Goal: Task Accomplishment & Management: Use online tool/utility

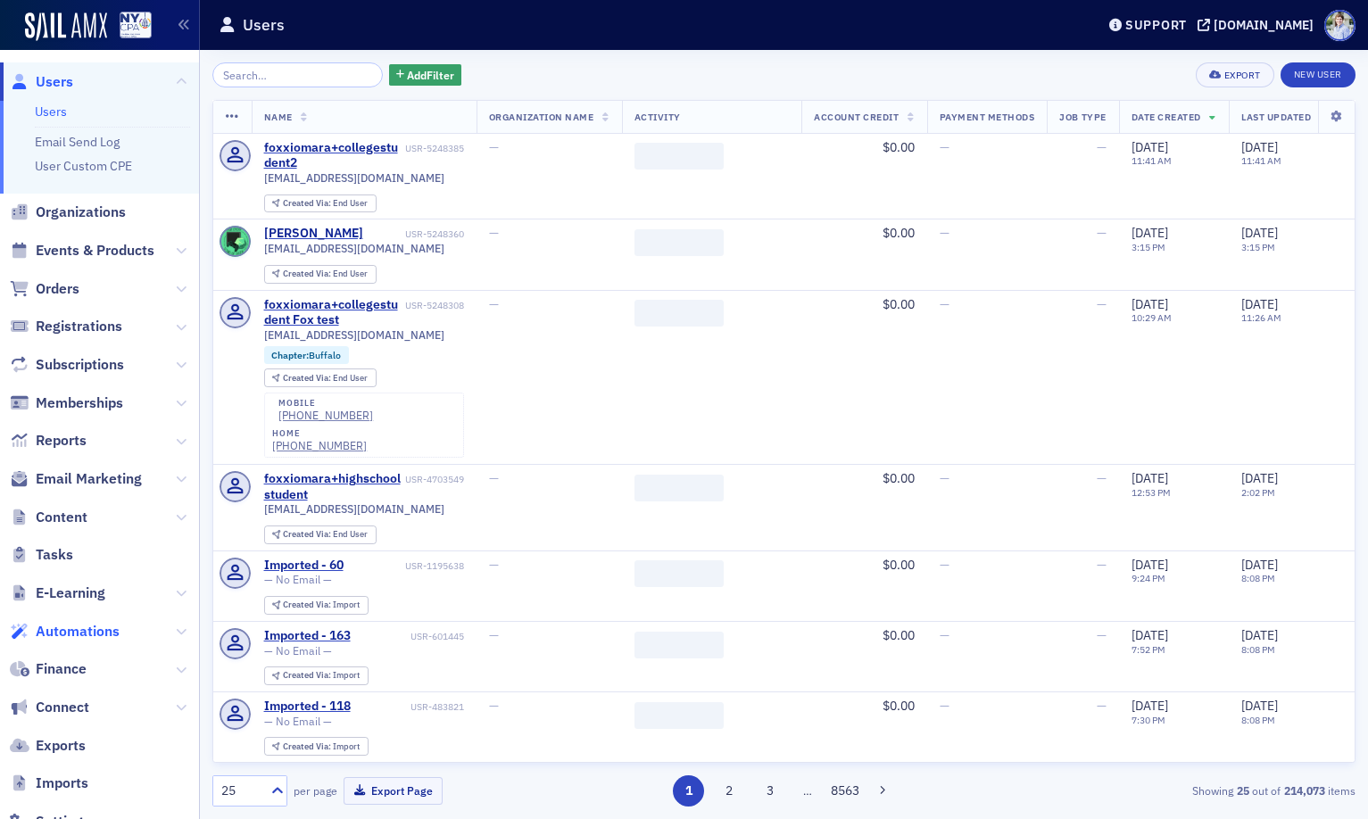
click at [79, 627] on span "Automations" at bounding box center [78, 632] width 84 height 20
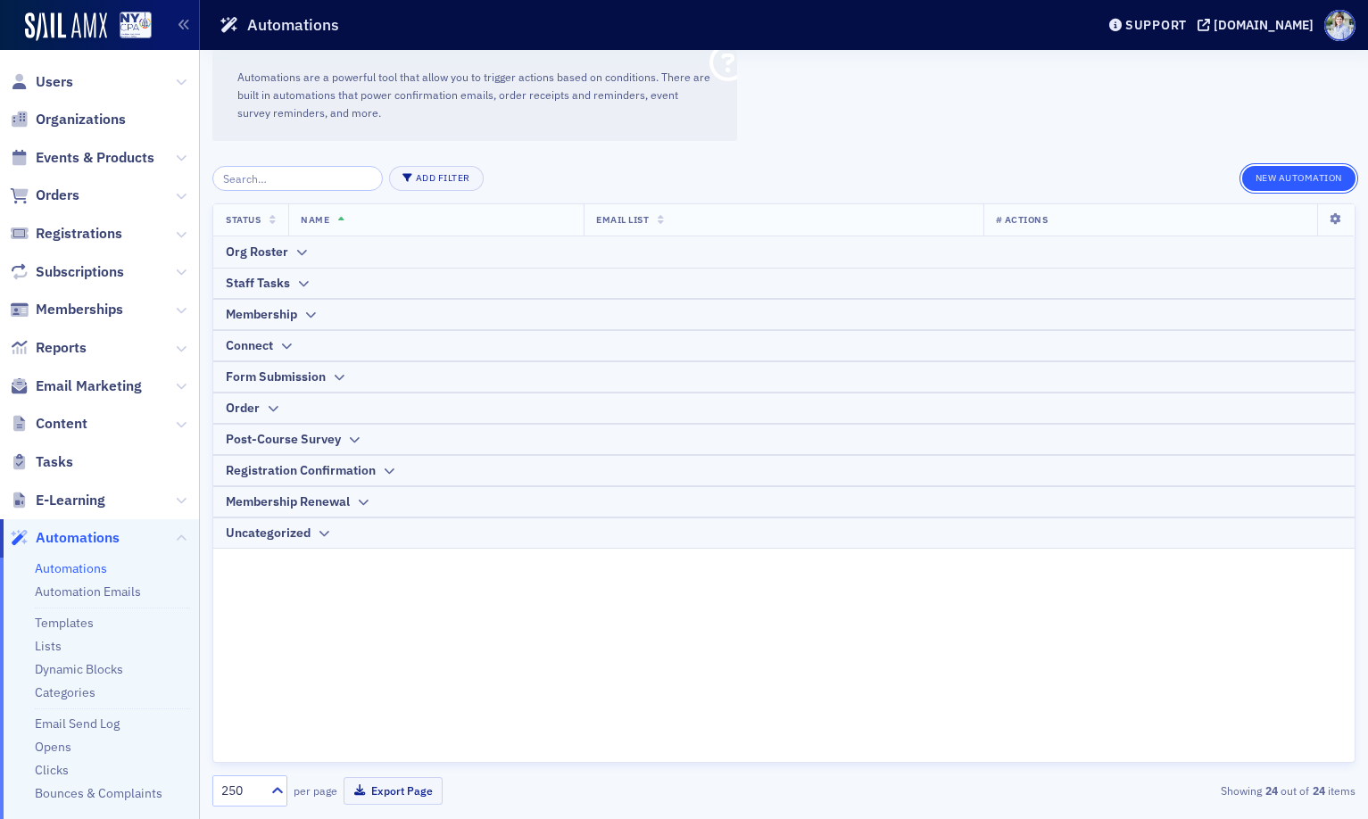
click at [1302, 187] on button "New Automation" at bounding box center [1298, 178] width 113 height 25
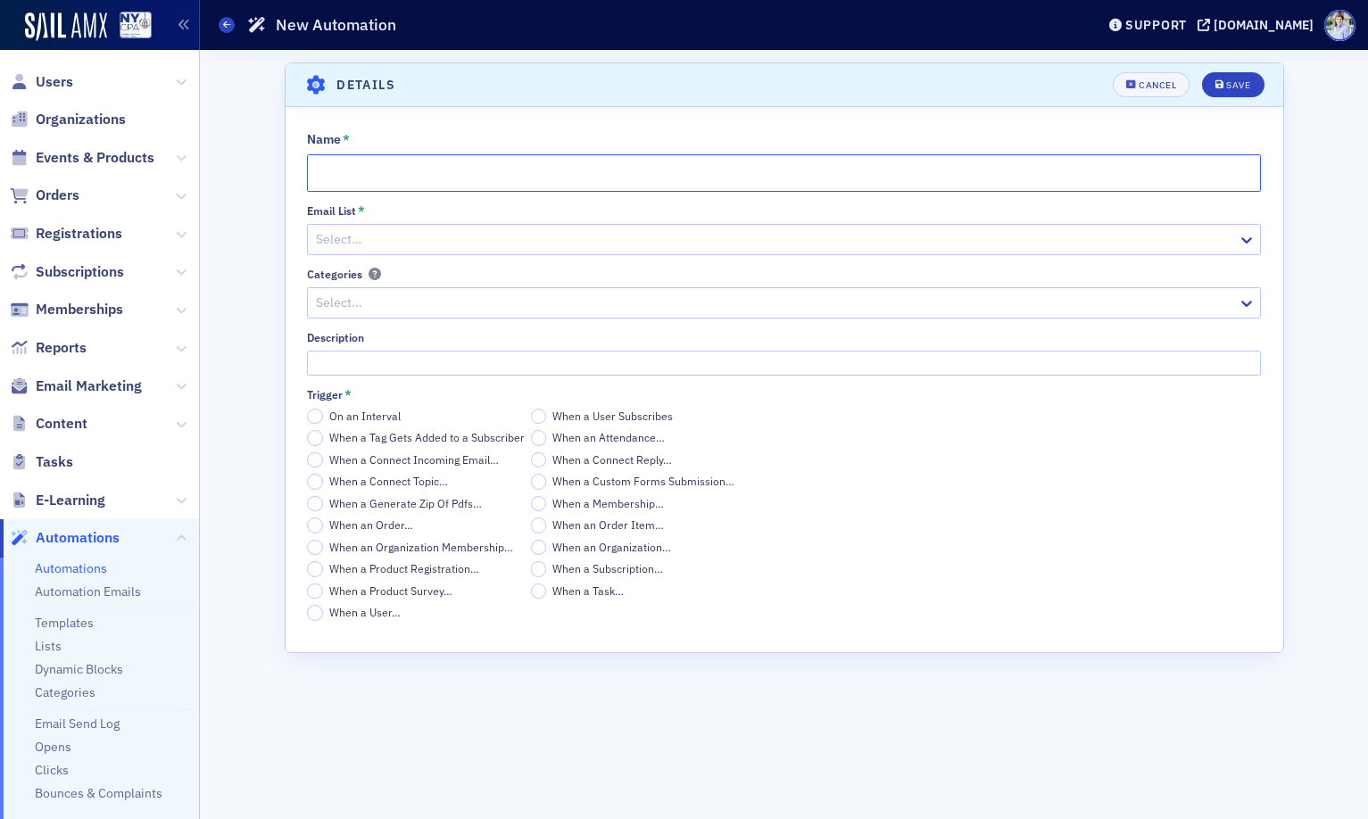
click at [489, 159] on input "Name *" at bounding box center [784, 172] width 954 height 37
type input "New Member Application"
click at [470, 219] on div "Email List * Select…" at bounding box center [784, 229] width 954 height 51
click at [456, 250] on div at bounding box center [775, 239] width 922 height 22
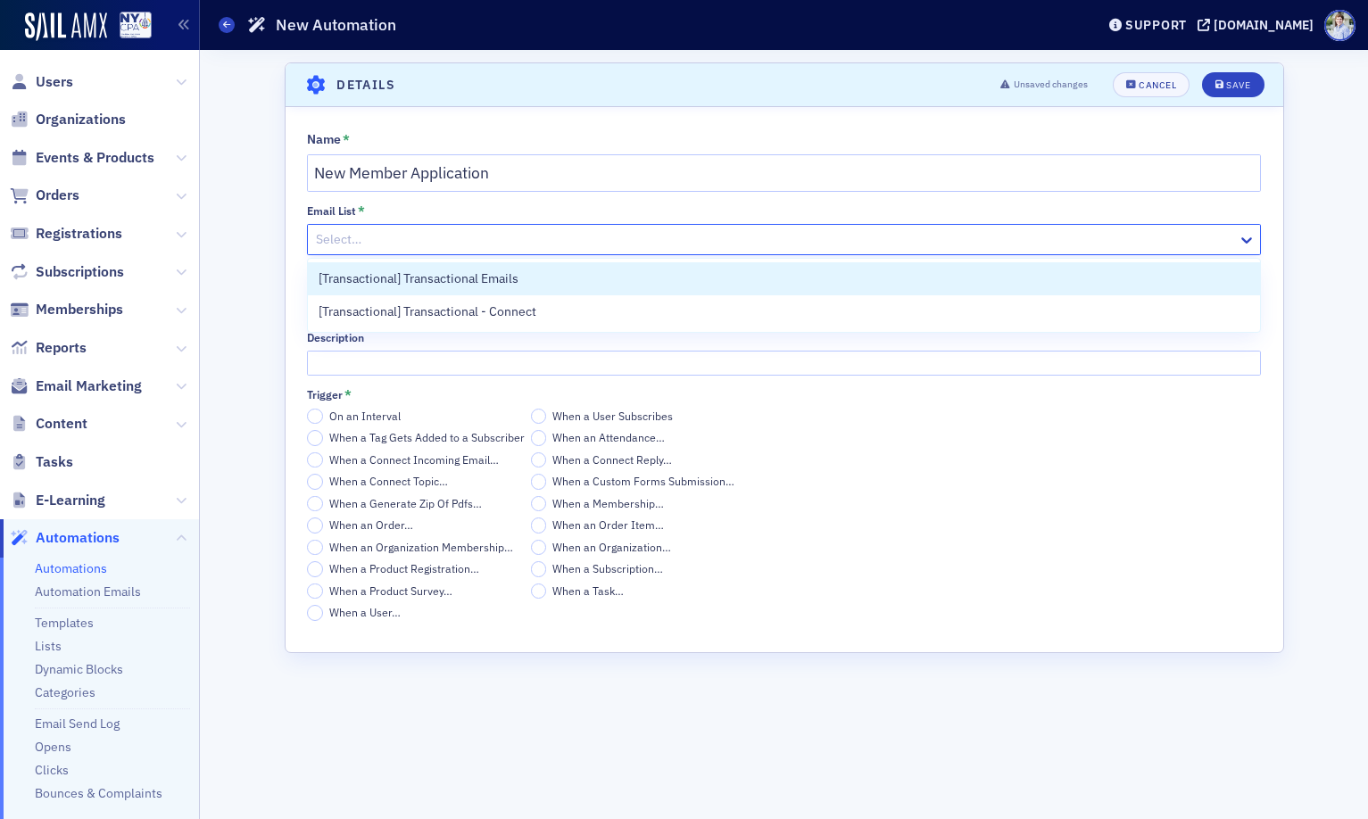
drag, startPoint x: 417, startPoint y: 286, endPoint x: 311, endPoint y: 297, distance: 105.9
click at [417, 286] on span "[Transactional] Transactional Emails" at bounding box center [419, 278] width 200 height 19
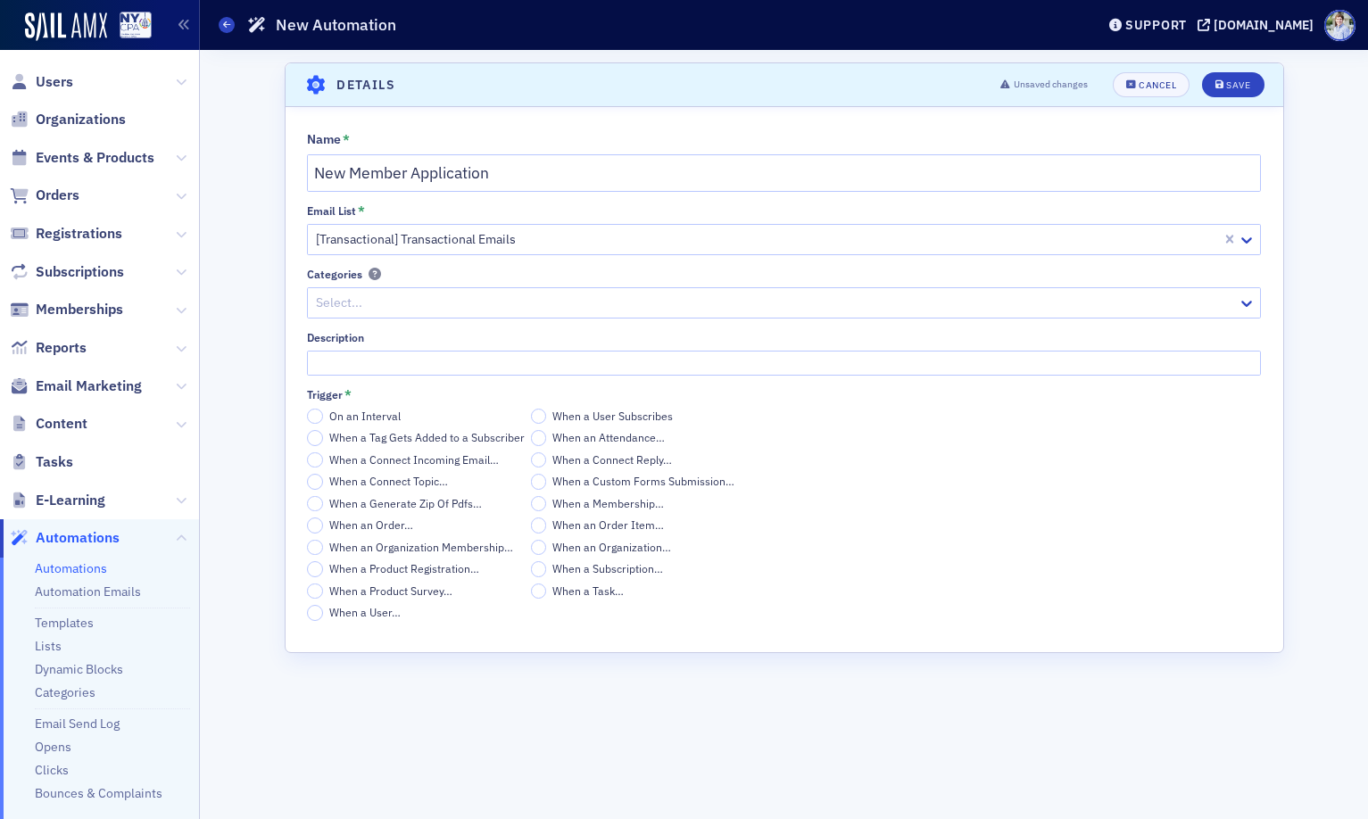
drag, startPoint x: 226, startPoint y: 323, endPoint x: 291, endPoint y: 313, distance: 65.9
click at [230, 324] on div "Scroll to Details Details Unsaved changes Cancel Save Name * New Member Applica…" at bounding box center [783, 434] width 1143 height 769
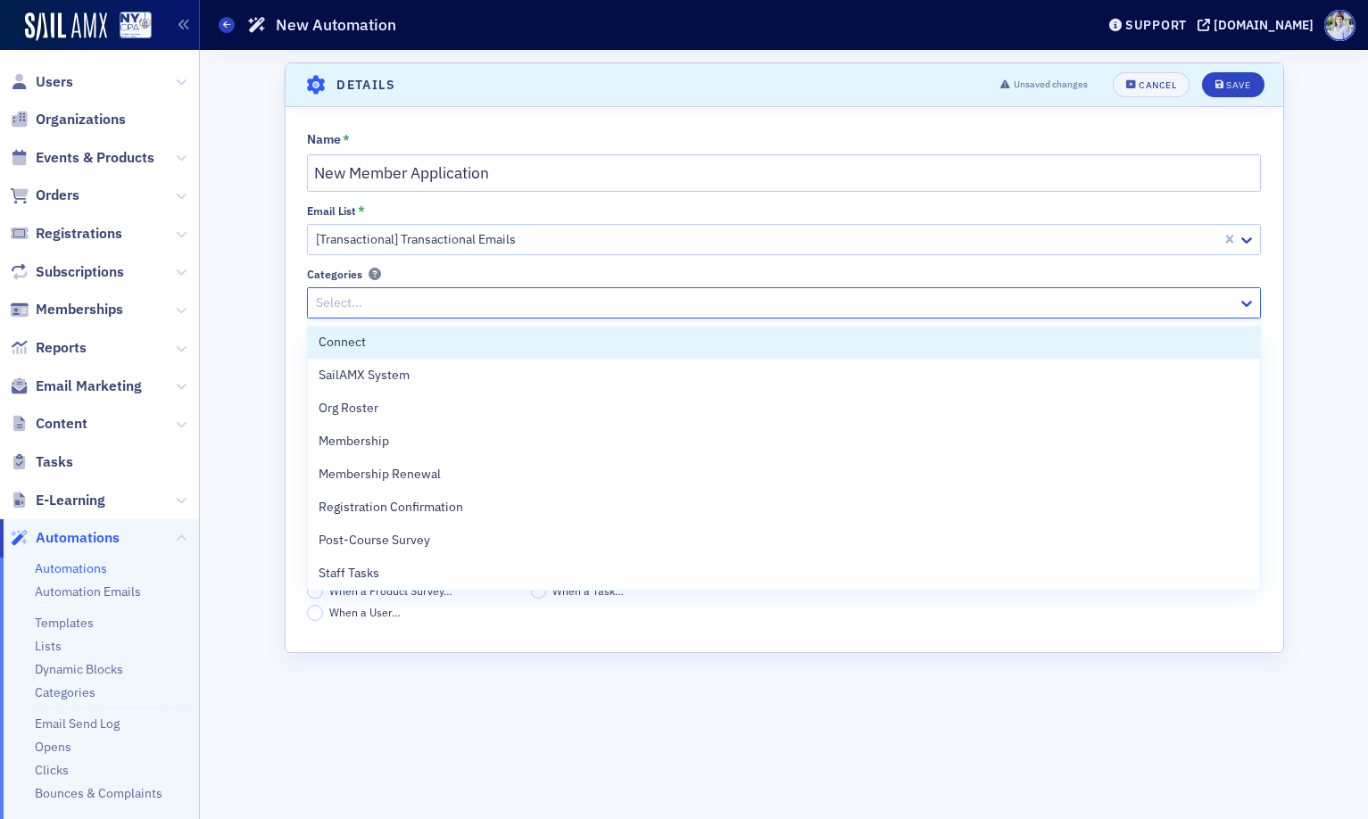
click at [344, 306] on div at bounding box center [775, 303] width 922 height 22
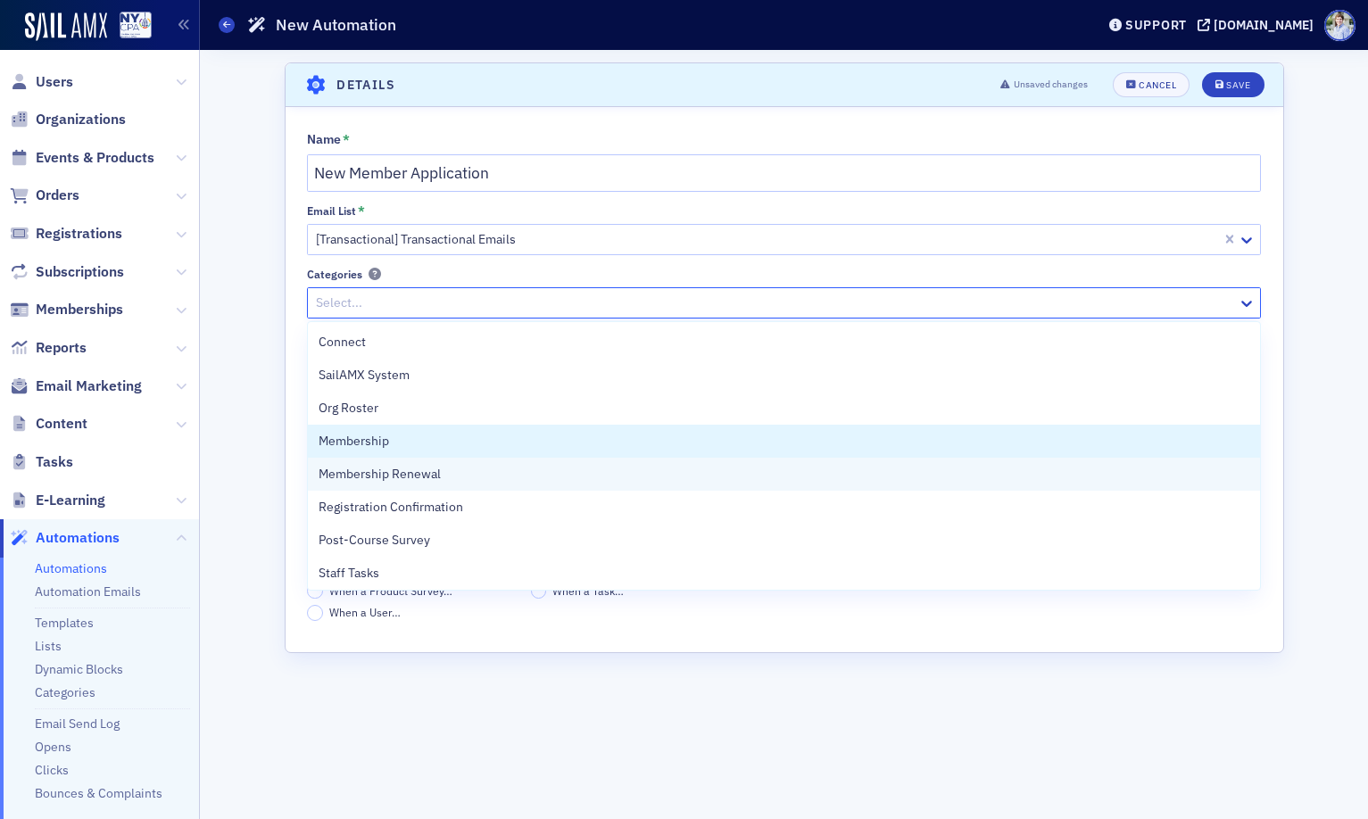
click at [422, 442] on div "Membership" at bounding box center [784, 441] width 931 height 19
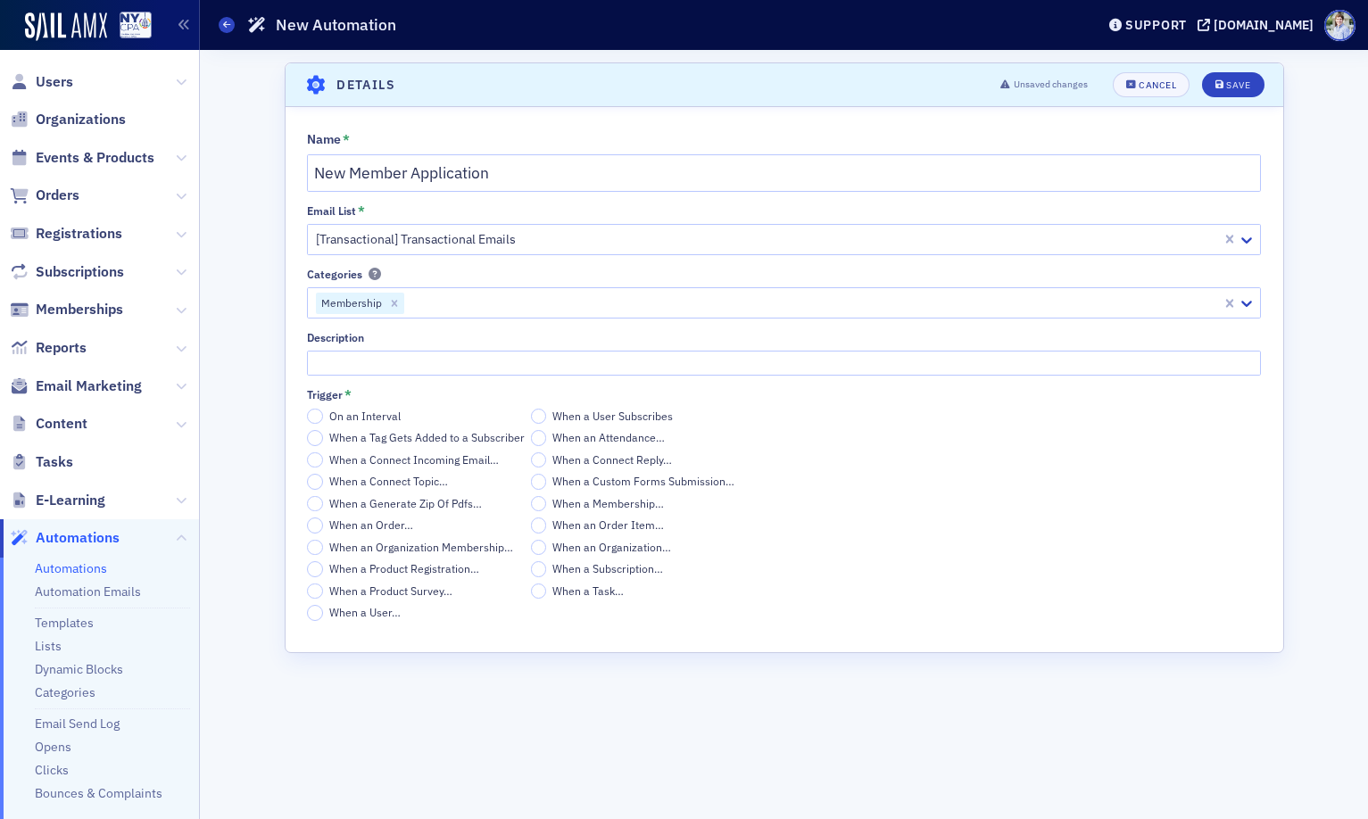
drag, startPoint x: 265, startPoint y: 341, endPoint x: 359, endPoint y: 342, distance: 93.7
click at [265, 341] on div "Scroll to Details Details Unsaved changes Cancel Save Name * New Member Applica…" at bounding box center [783, 434] width 1143 height 769
click at [395, 526] on span "When an Order…" at bounding box center [371, 524] width 84 height 14
click at [323, 526] on input "When an Order…" at bounding box center [315, 525] width 16 height 16
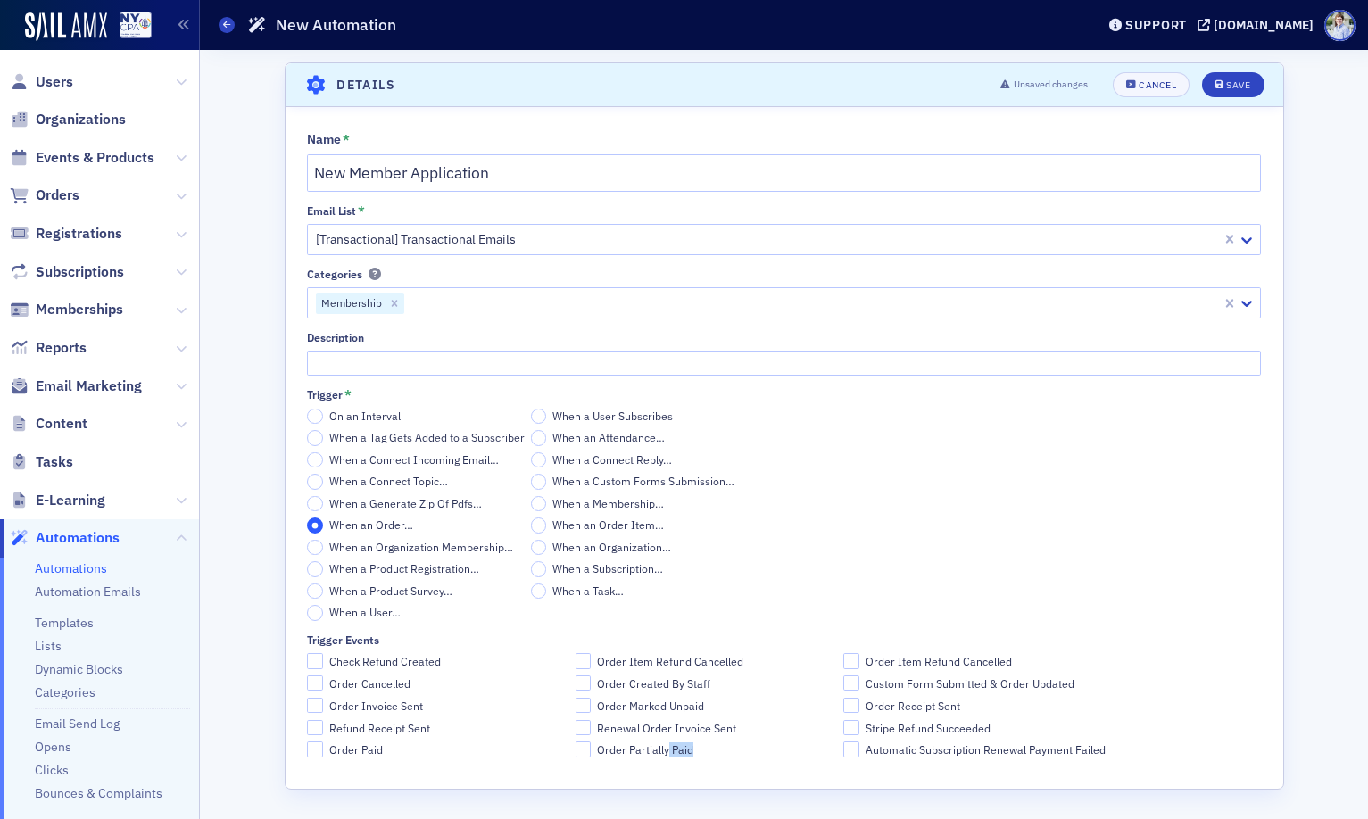
drag, startPoint x: 666, startPoint y: 752, endPoint x: 768, endPoint y: 786, distance: 108.1
click at [767, 787] on div "Name * New Member Application Email List * [Transactional] Transactional Emails…" at bounding box center [784, 448] width 997 height 682
click at [370, 757] on span "Order Paid" at bounding box center [356, 749] width 54 height 15
click at [323, 757] on input "Order Paid" at bounding box center [315, 749] width 16 height 16
checkbox input "true"
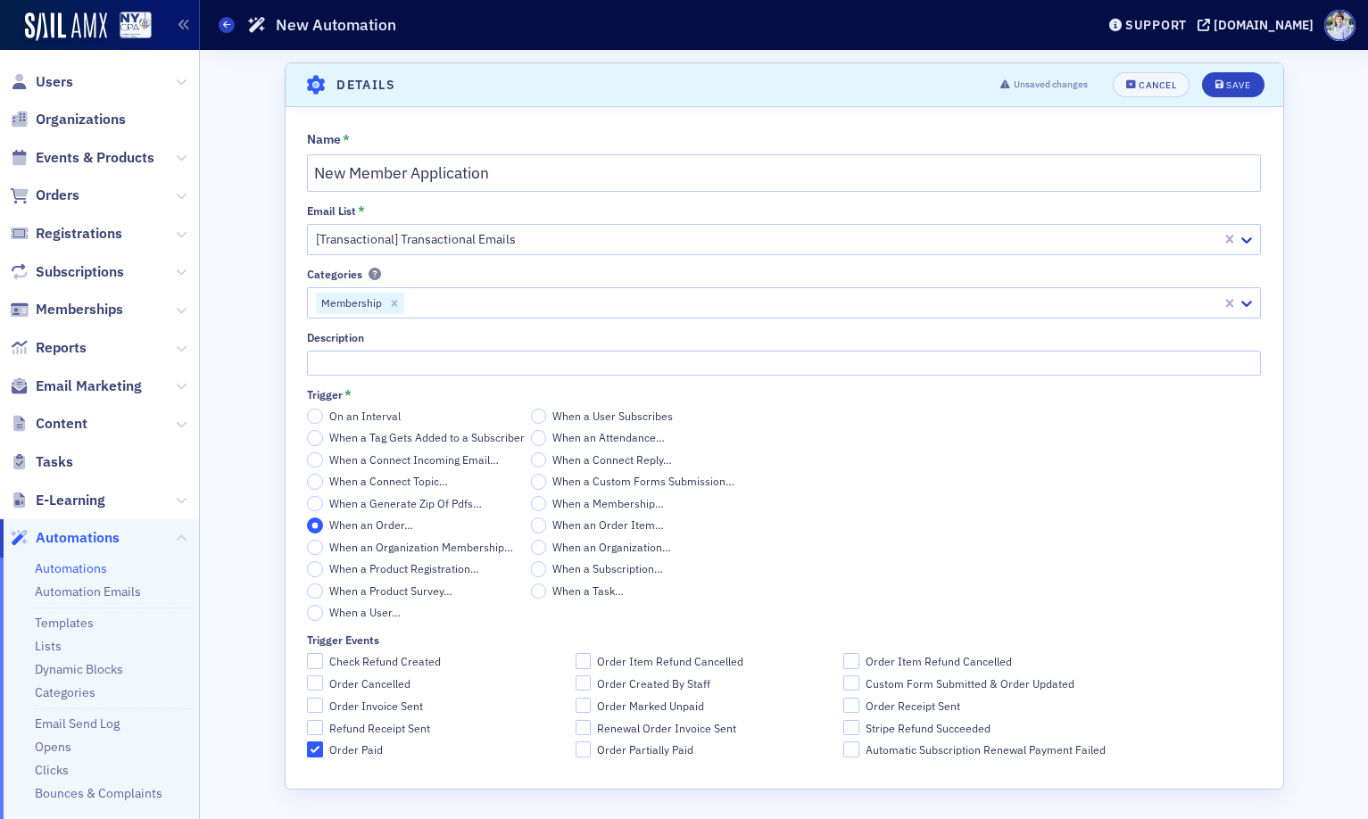
scroll to position [2, 0]
click at [1276, 92] on header "Details Unsaved changes Cancel Save" at bounding box center [784, 84] width 997 height 44
click at [1230, 81] on div "Save" at bounding box center [1238, 84] width 24 height 10
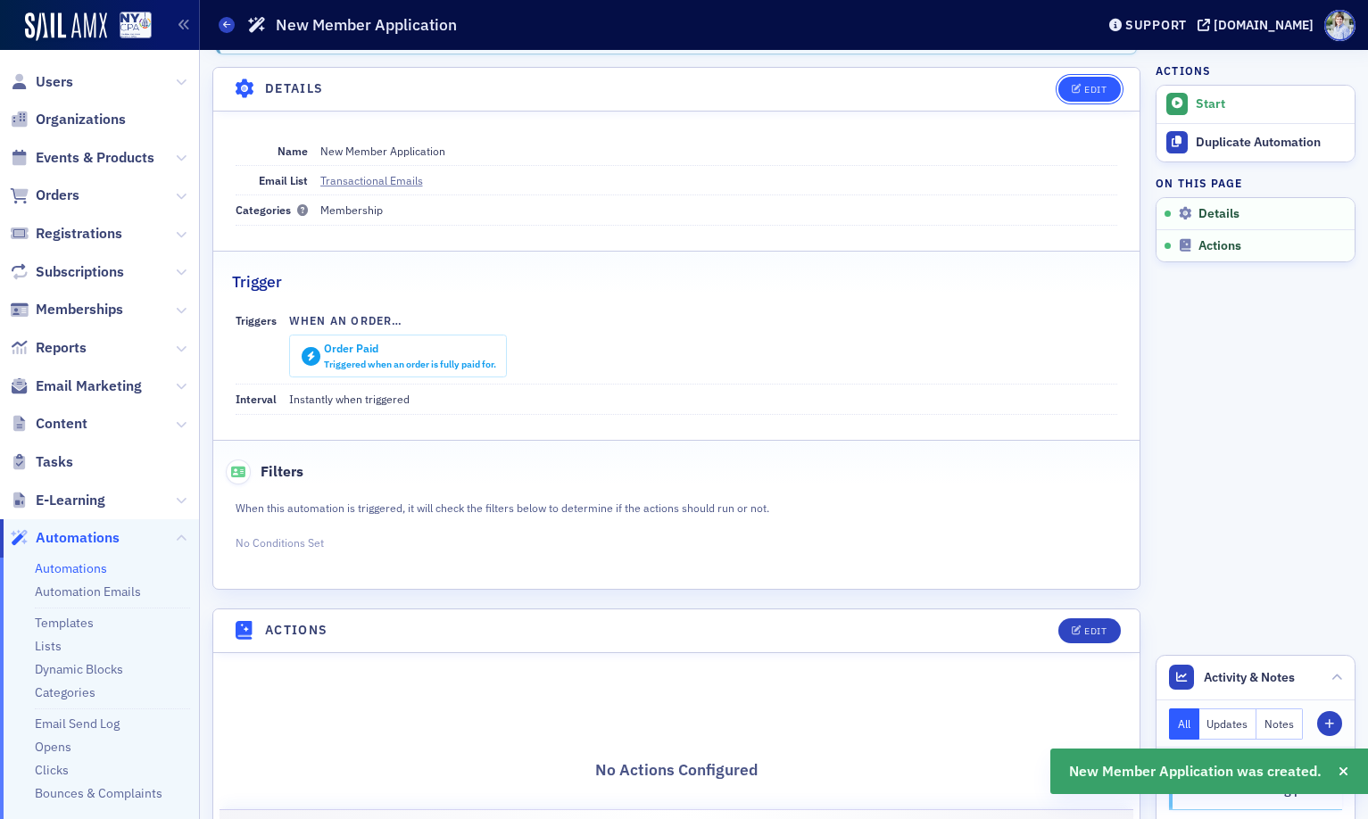
click at [1097, 85] on div "Edit" at bounding box center [1095, 90] width 22 height 10
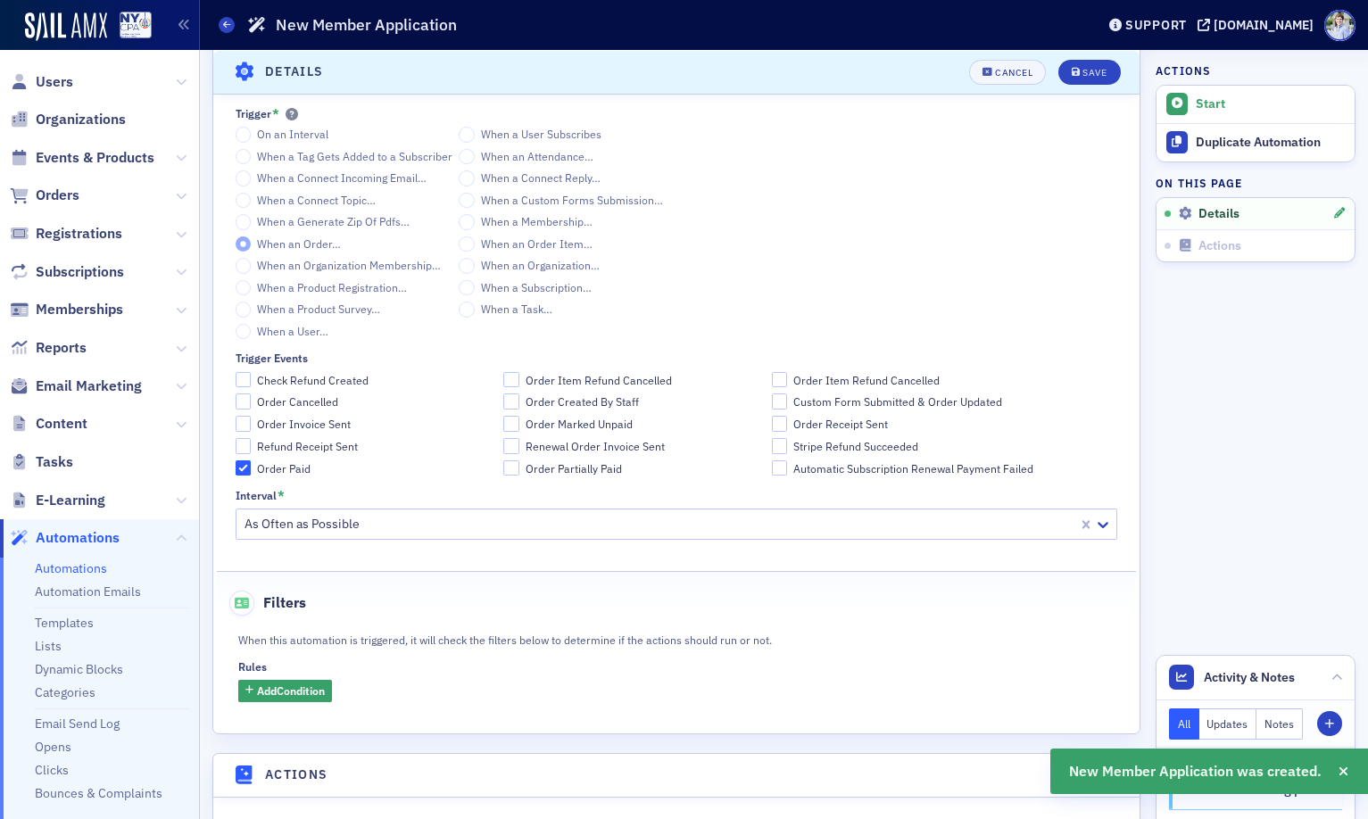
scroll to position [398, 0]
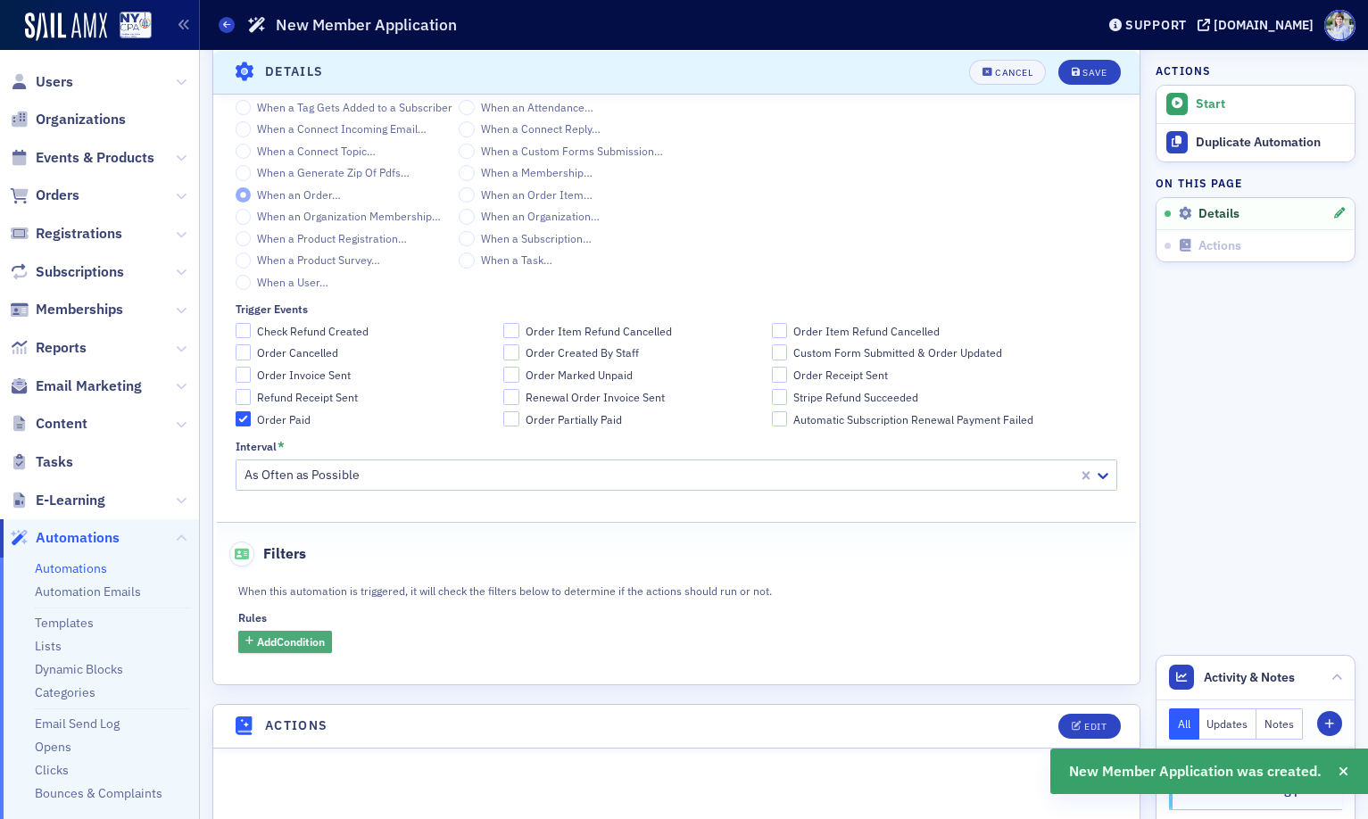
click at [272, 650] on span "Add Condition" at bounding box center [291, 641] width 68 height 16
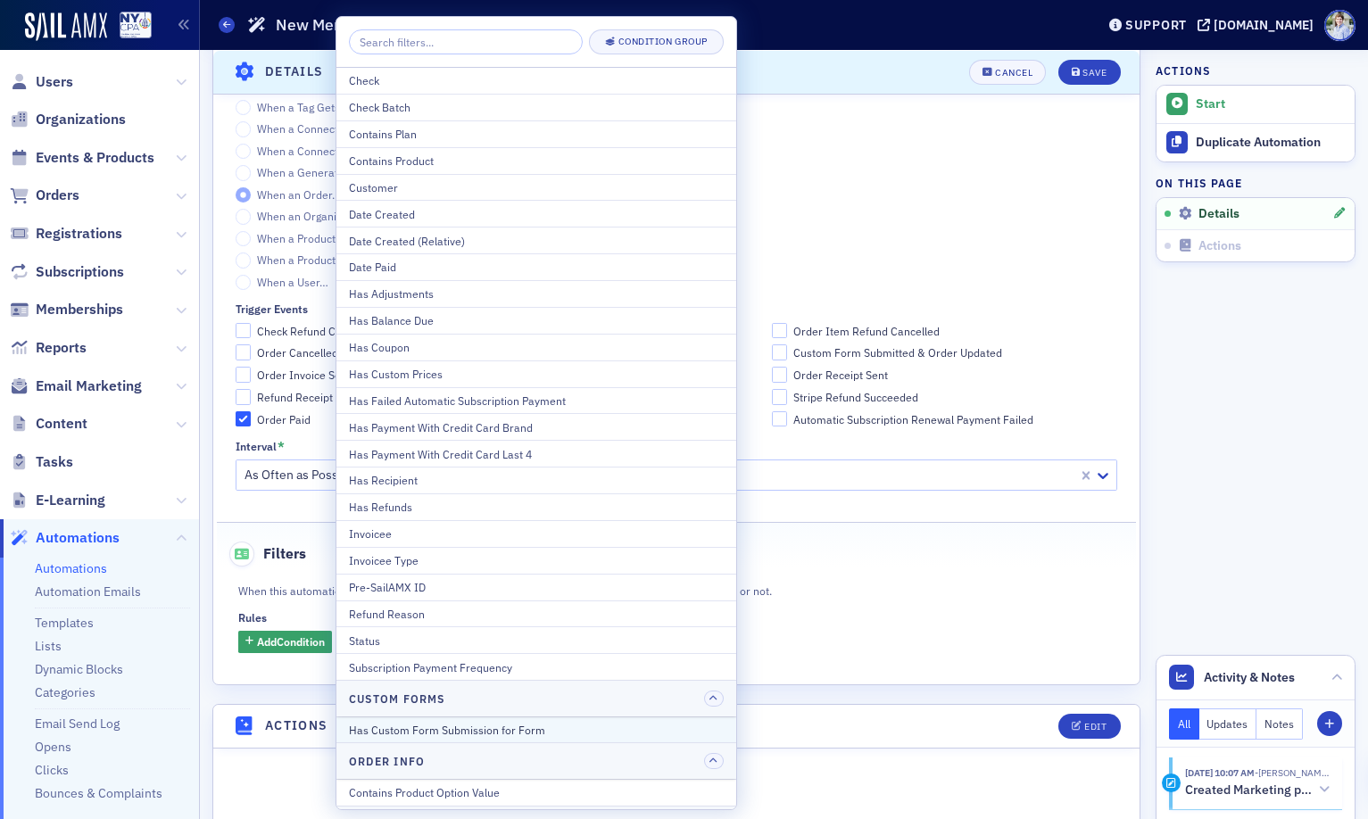
click at [440, 733] on div "Has Custom Form Submission for Form" at bounding box center [536, 730] width 375 height 16
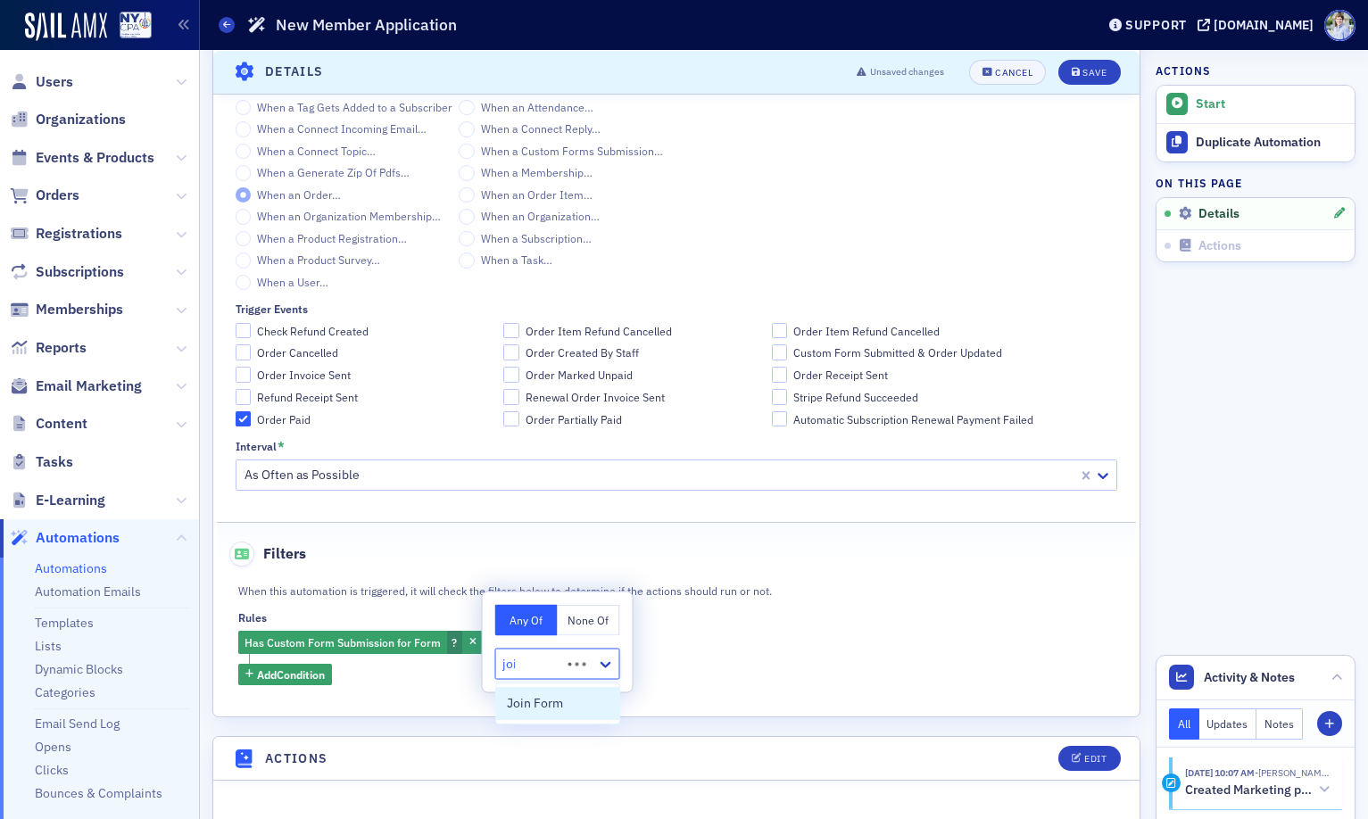
type input "join"
click at [749, 595] on div "When this automation is triggered, it will check the filters below to determine…" at bounding box center [538, 589] width 600 height 20
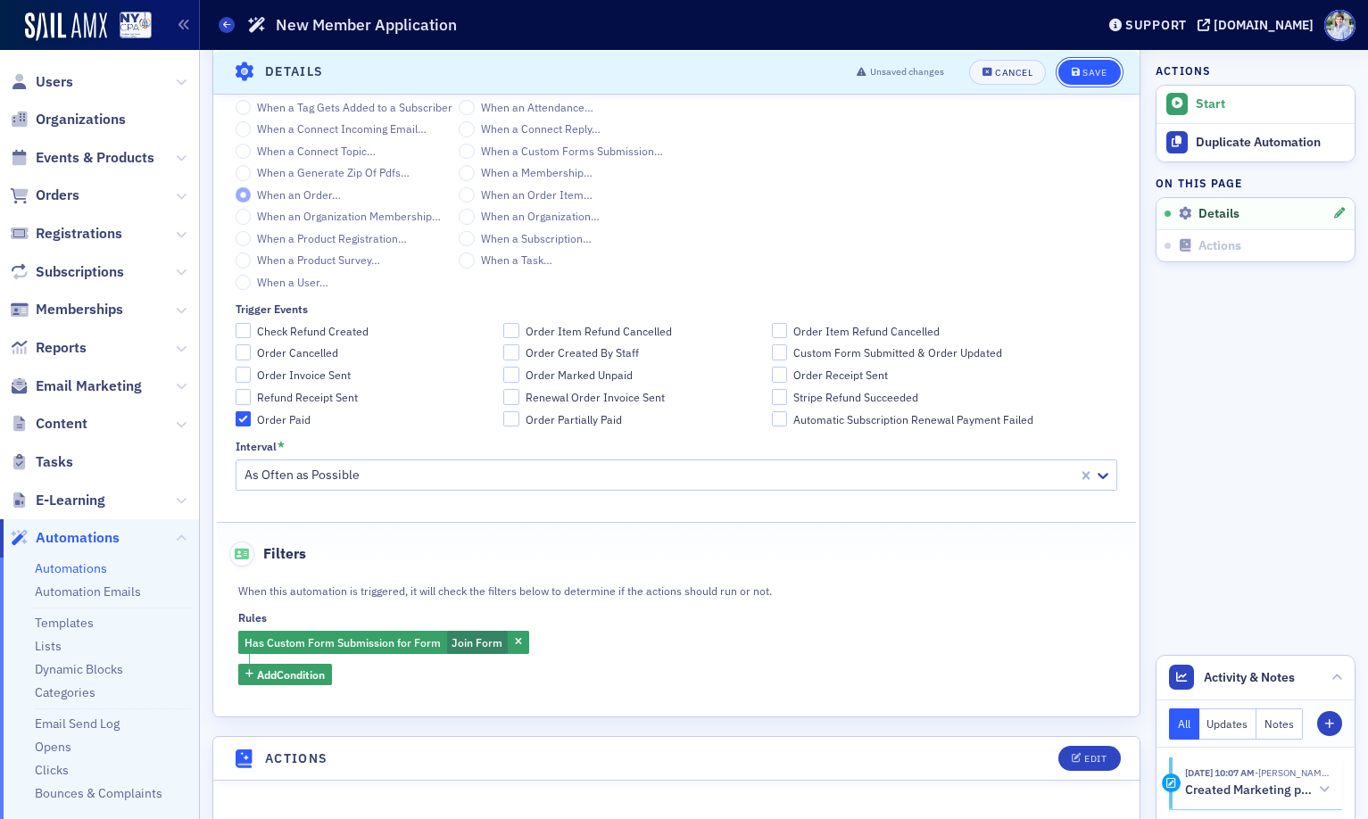
click at [1105, 75] on div "Save" at bounding box center [1094, 72] width 24 height 10
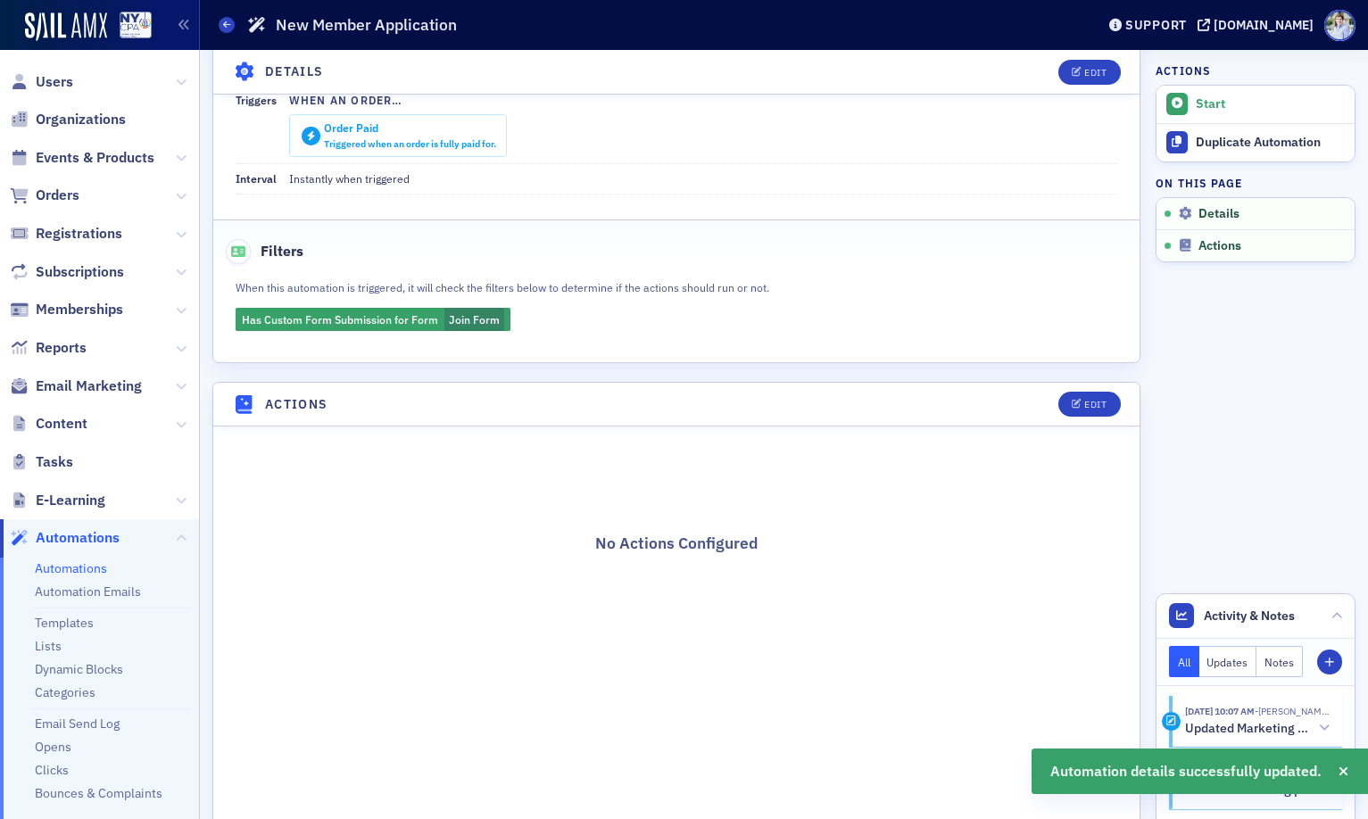
scroll to position [330, 0]
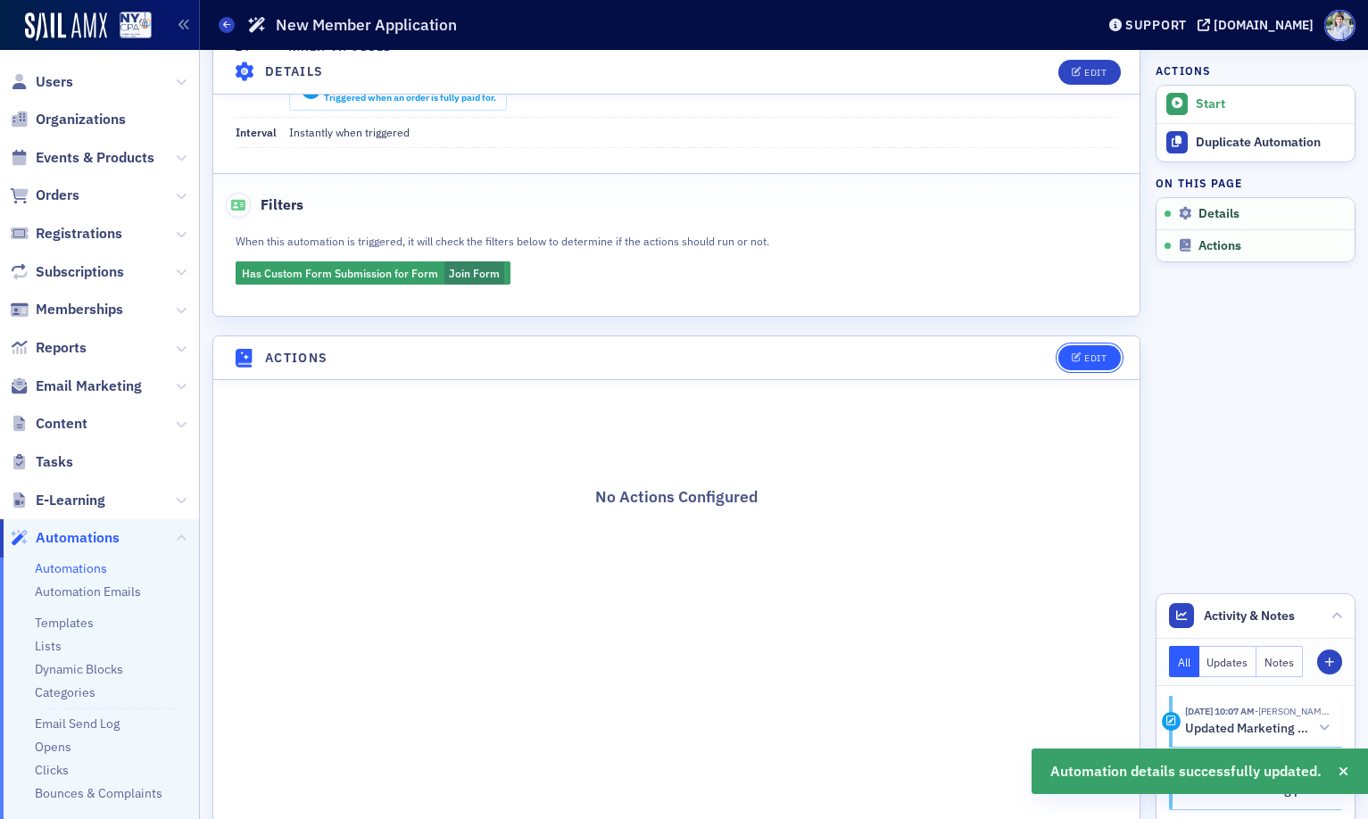
click at [1094, 359] on div "Edit" at bounding box center [1095, 358] width 22 height 10
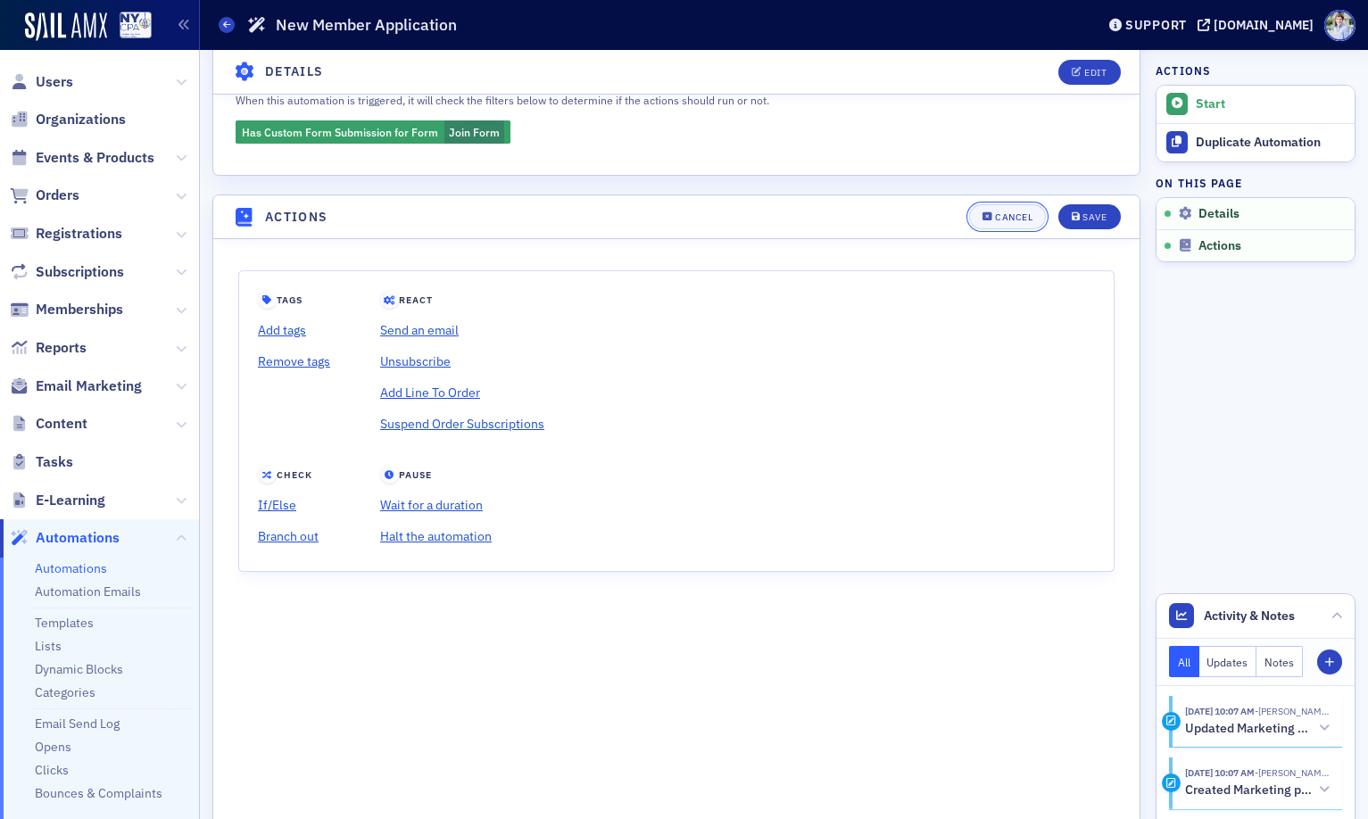
scroll to position [0, 0]
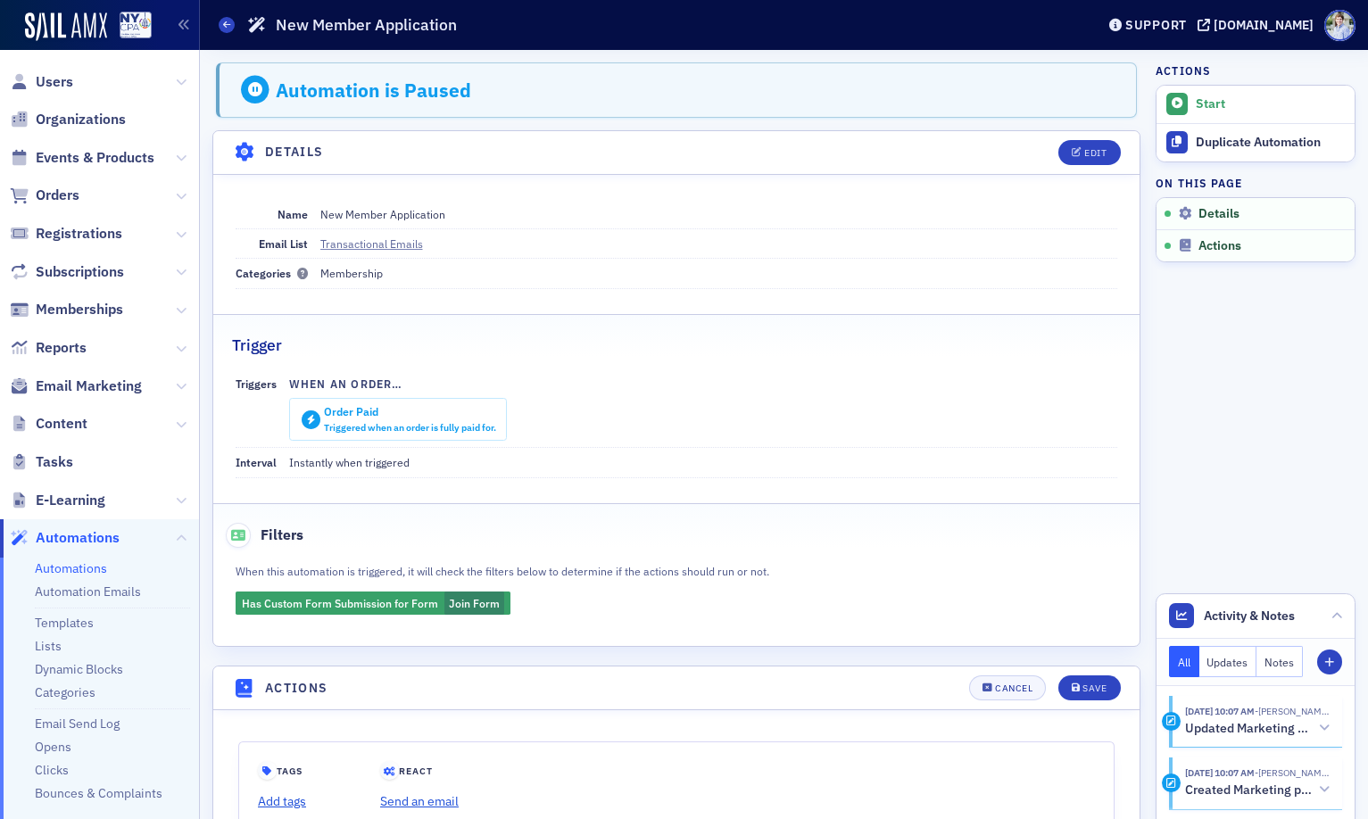
click at [375, 85] on div "Automation is Paused" at bounding box center [373, 90] width 195 height 23
click at [377, 33] on main "Automations New Member Application Support [DOMAIN_NAME] Automation is Paused D…" at bounding box center [784, 409] width 1168 height 819
click at [375, 12] on div "Automations New Member Application" at bounding box center [643, 25] width 849 height 34
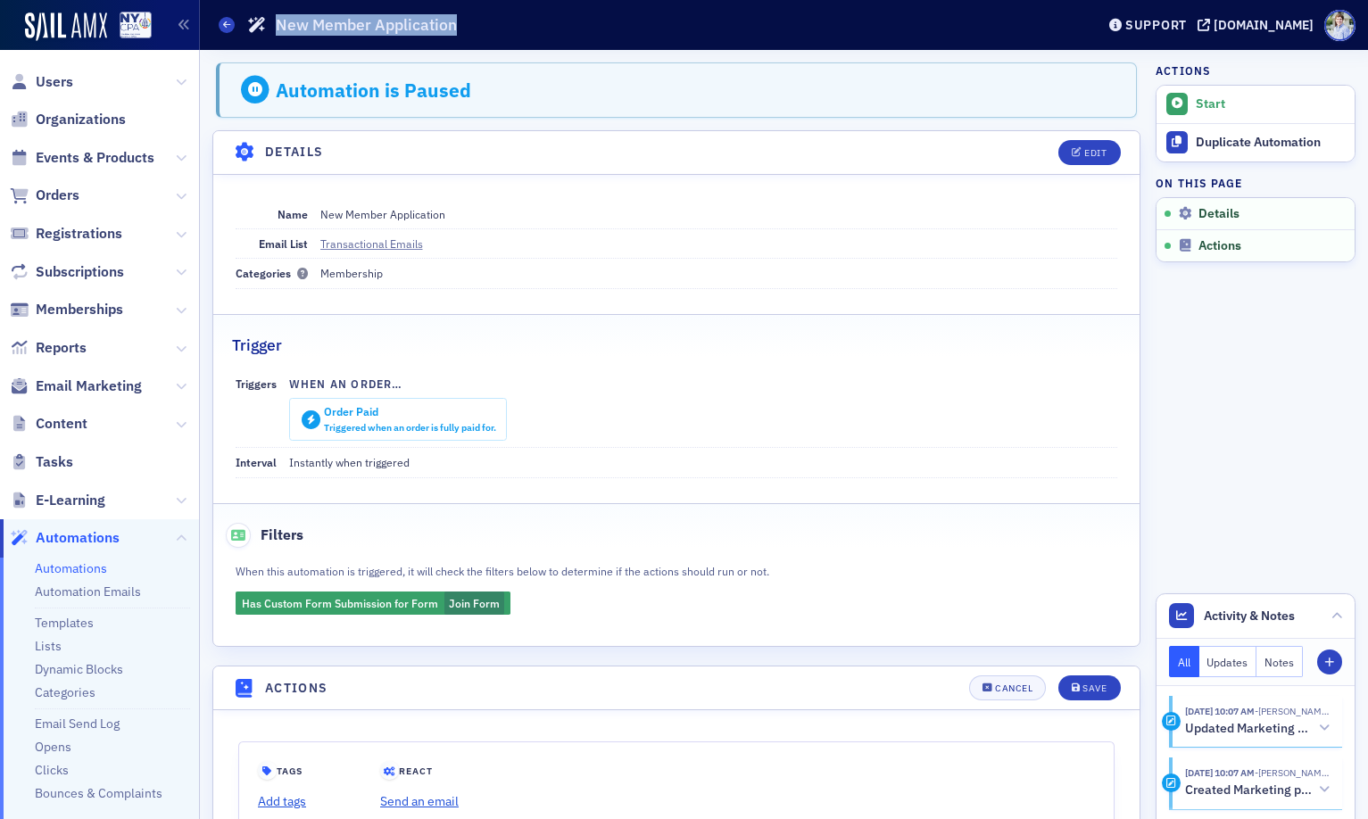
copy div "New Member Application"
